Goal: Task Accomplishment & Management: Complete application form

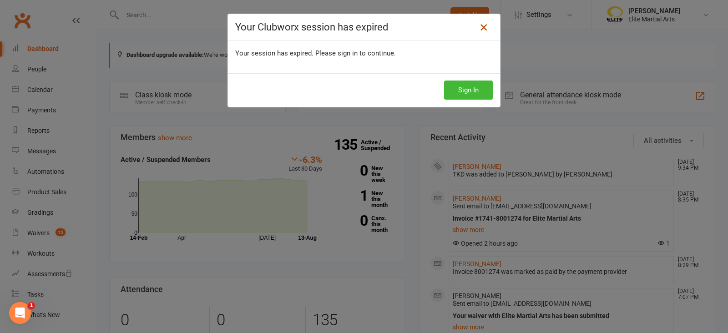
click at [483, 28] on icon at bounding box center [483, 27] width 11 height 11
click at [461, 97] on button "Sign In" at bounding box center [468, 90] width 49 height 19
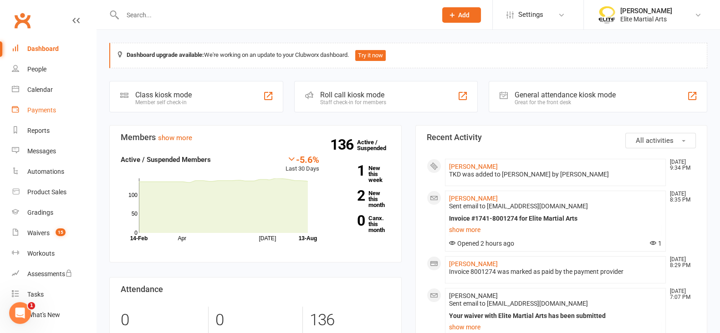
click at [38, 104] on link "Payments" at bounding box center [54, 110] width 84 height 20
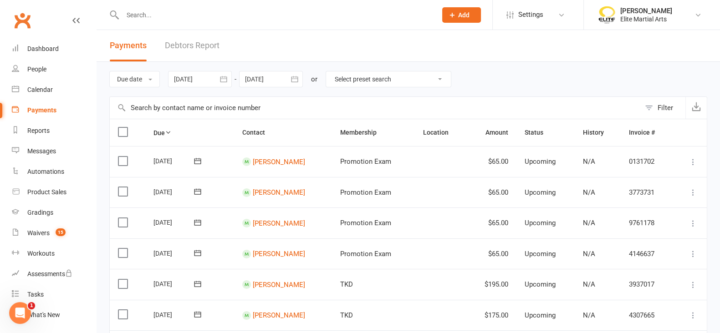
click at [139, 15] on input "text" at bounding box center [275, 15] width 310 height 13
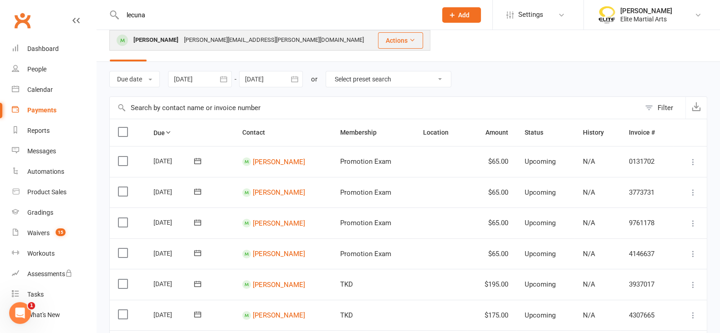
type input "lecuna"
click at [176, 35] on div "[PERSON_NAME]" at bounding box center [156, 40] width 51 height 13
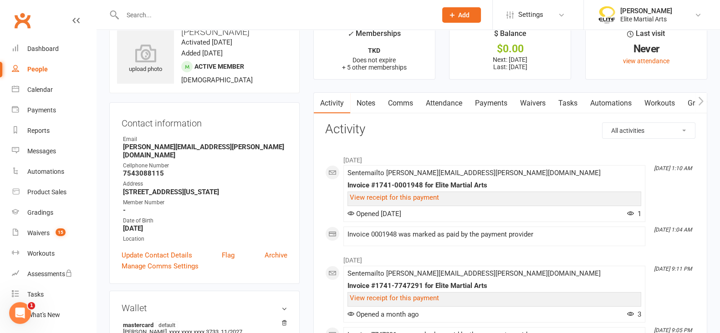
scroll to position [23, 0]
click at [483, 102] on link "Payments" at bounding box center [490, 103] width 45 height 21
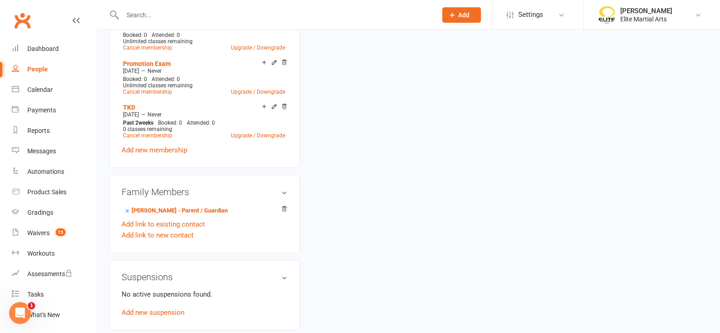
scroll to position [544, 0]
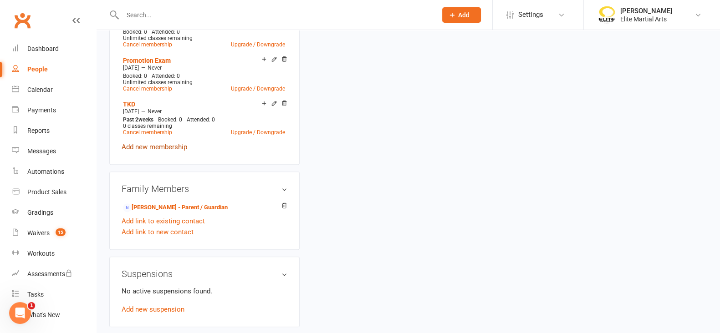
click at [161, 143] on link "Add new membership" at bounding box center [155, 147] width 66 height 8
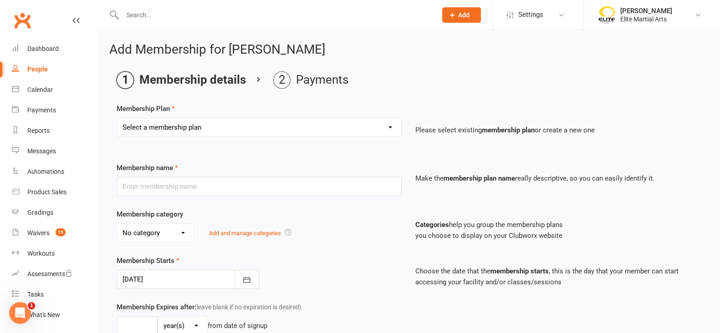
click at [208, 126] on select "Select a membership plan Create new Membership Plan TKD Kickboxing Jiujitisu TK…" at bounding box center [259, 127] width 284 height 18
select select "8"
click at [117, 118] on select "Select a membership plan Create new Membership Plan TKD Kickboxing Jiujitisu TK…" at bounding box center [259, 127] width 284 height 18
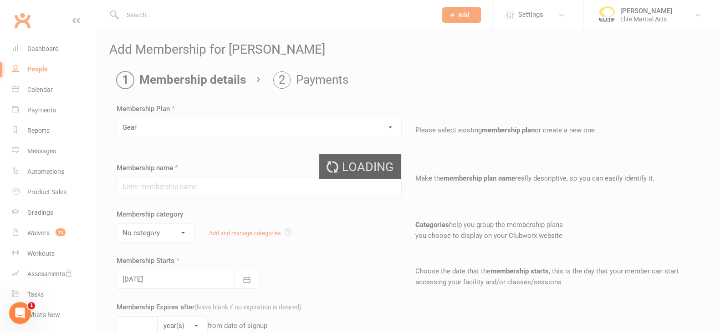
type input "Gear"
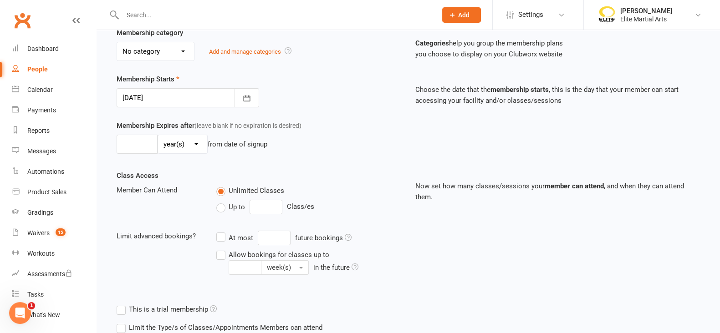
scroll to position [262, 0]
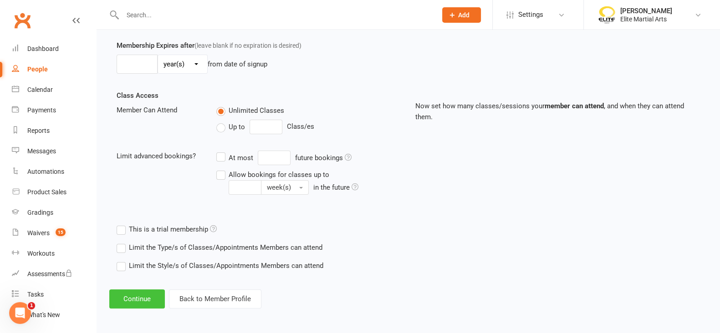
click at [122, 294] on button "Continue" at bounding box center [137, 299] width 56 height 19
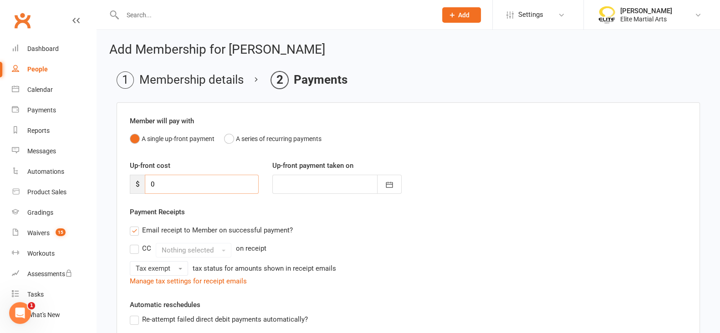
click at [155, 187] on input "0" at bounding box center [202, 184] width 114 height 19
type input "2"
type input "[DATE]"
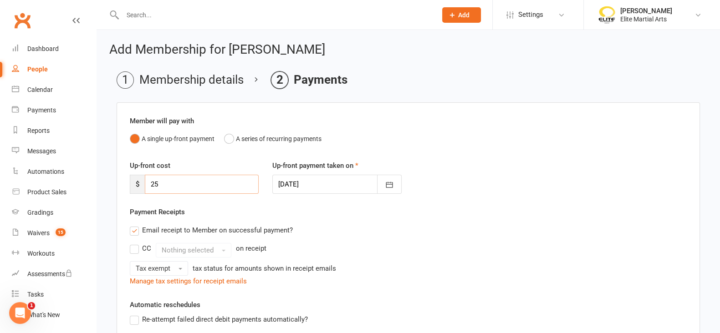
type input "25"
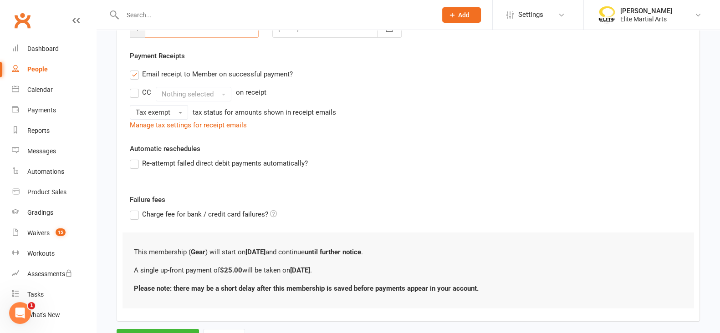
scroll to position [198, 0]
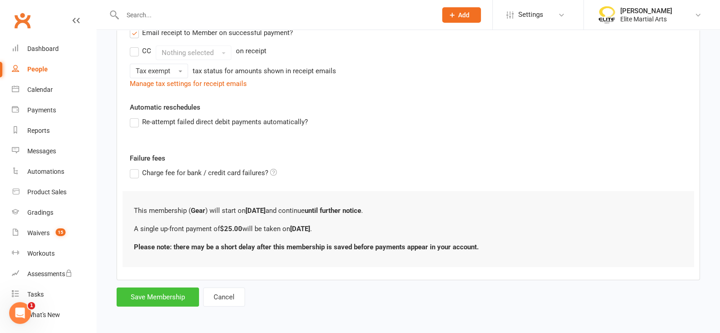
click at [152, 293] on button "Save Membership" at bounding box center [158, 297] width 82 height 19
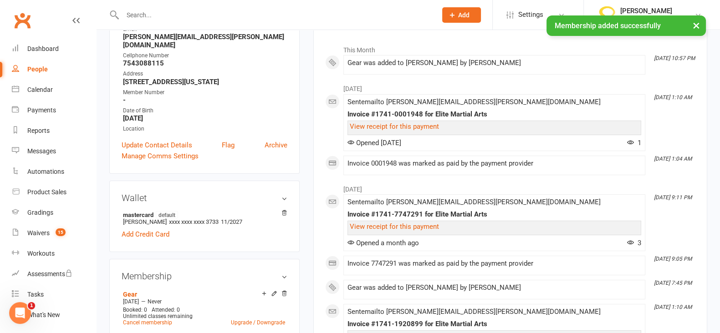
scroll to position [163, 0]
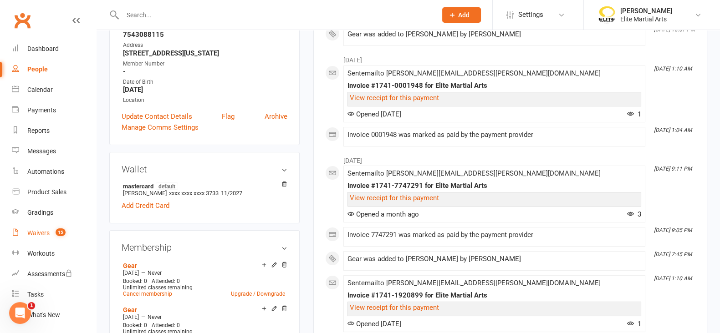
click at [42, 234] on div "Waivers" at bounding box center [38, 232] width 22 height 7
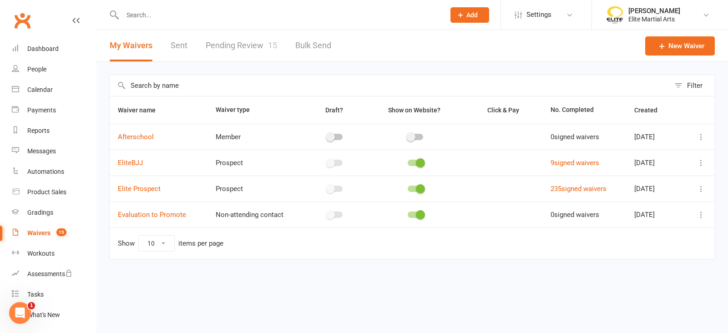
click at [236, 47] on link "Pending Review 15" at bounding box center [241, 45] width 71 height 31
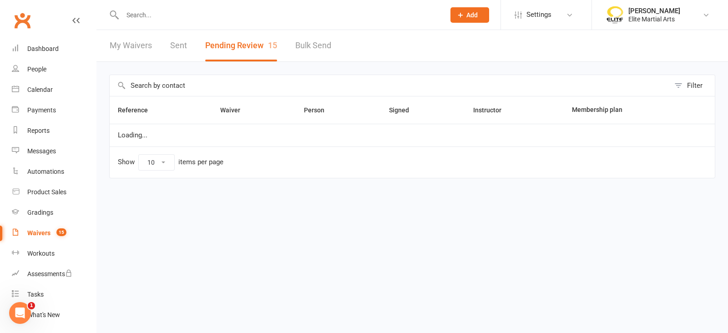
select select "100"
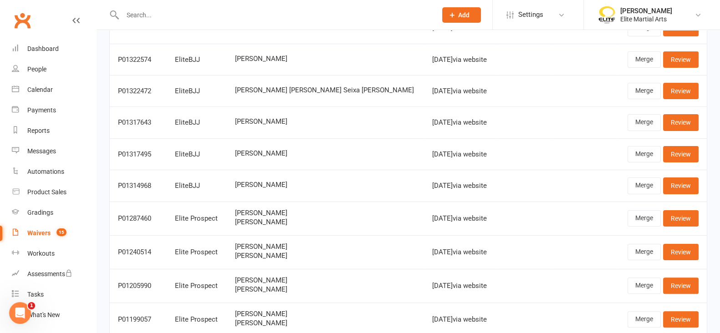
scroll to position [275, 0]
